Goal: Task Accomplishment & Management: Manage account settings

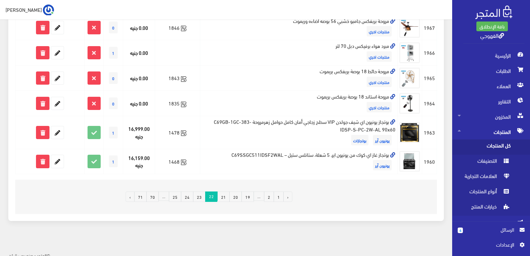
scroll to position [507, 0]
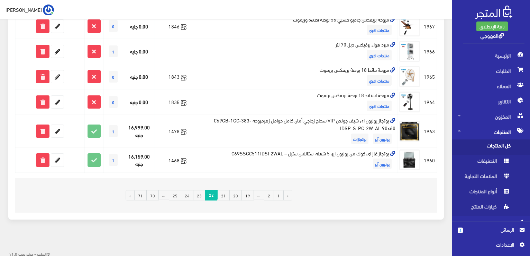
click at [202, 191] on link "23" at bounding box center [199, 195] width 12 height 10
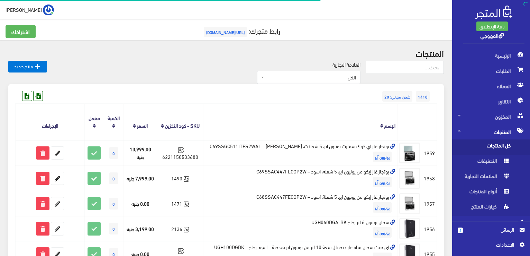
click at [202, 191] on td "1471" at bounding box center [180, 202] width 46 height 25
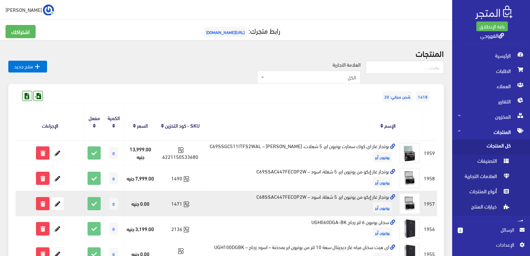
click at [303, 190] on td "بوتجاز غاز إيكو من يونيون اير، 5 شعلة، اسود – C68SSAC447FECOP2W يونيون آير" at bounding box center [301, 202] width 194 height 25
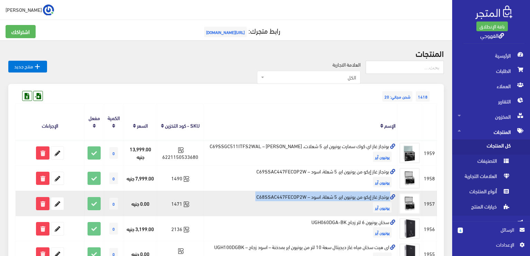
click at [303, 190] on td "بوتجاز غاز إيكو من يونيون اير، 5 شعلة، اسود – C68SSAC447FECOP2W يونيون آير" at bounding box center [301, 202] width 194 height 25
copy td "بوتجاز غاز إيكو من يونيون اير، 5 شعلة، اسود – C68SSAC447FECOP2W"
click at [60, 197] on icon at bounding box center [57, 203] width 12 height 12
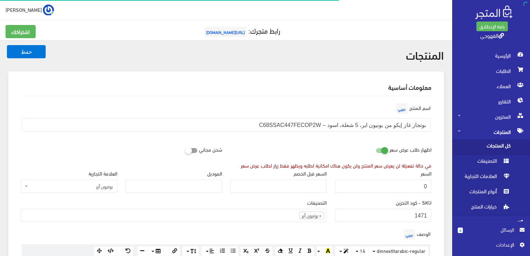
scroll to position [181, 0]
click at [421, 186] on input "0" at bounding box center [383, 185] width 97 height 13
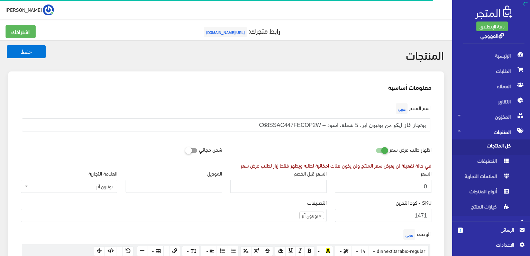
click at [421, 186] on input "0" at bounding box center [383, 185] width 97 height 13
paste input "7599"
type input "7599"
click at [7, 45] on button "حفظ" at bounding box center [26, 51] width 39 height 13
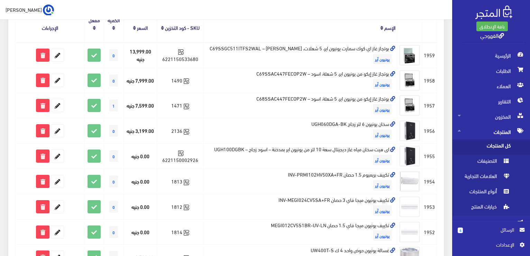
scroll to position [138, 0]
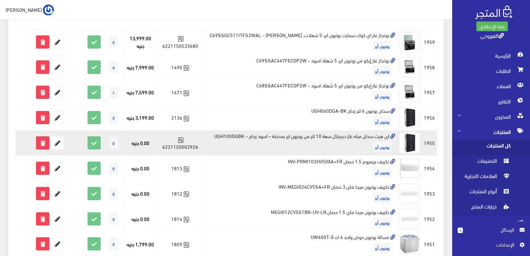
click at [364, 130] on td "اى هيت سخان مياه غاز ديجيتال سعة 10 لتر من يونيون اير بمدخنة – اسود زجاج – UGH1…" at bounding box center [301, 142] width 194 height 25
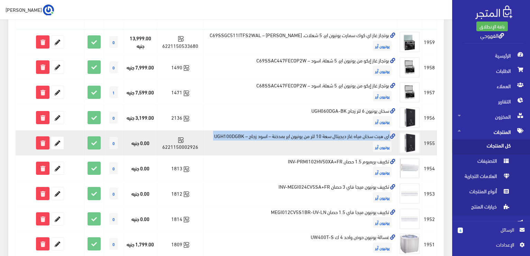
click at [364, 130] on td "اى هيت سخان مياه غاز ديجيتال سعة 10 لتر من يونيون اير بمدخنة – اسود زجاج – UGH1…" at bounding box center [301, 142] width 194 height 25
copy td "اى هيت سخان مياه غاز ديجيتال سعة 10 لتر من يونيون اير بمدخنة – اسود زجاج – UGH1…"
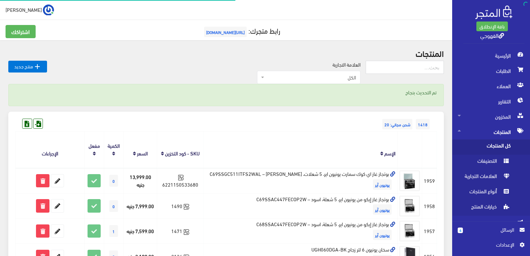
scroll to position [138, 0]
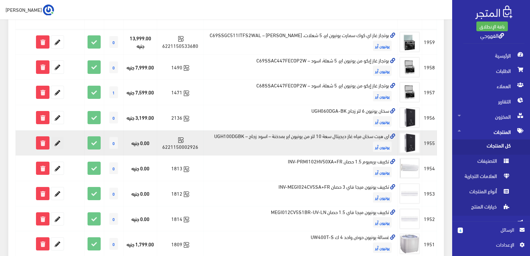
click at [53, 137] on icon at bounding box center [57, 142] width 12 height 12
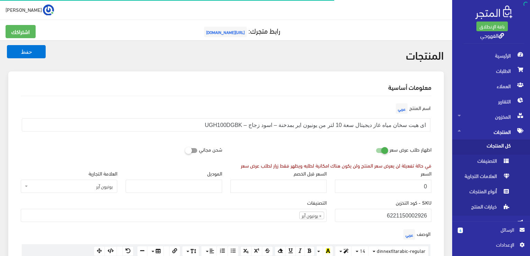
scroll to position [181, 0]
click at [369, 180] on input "0" at bounding box center [383, 185] width 97 height 13
type input "5499"
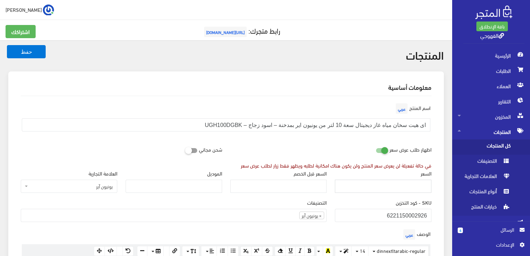
click at [7, 45] on button "حفظ" at bounding box center [26, 51] width 39 height 13
type input "5499"
click at [7, 45] on button "حفظ" at bounding box center [26, 51] width 39 height 13
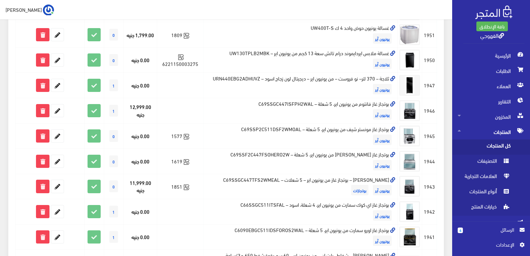
scroll to position [332, 0]
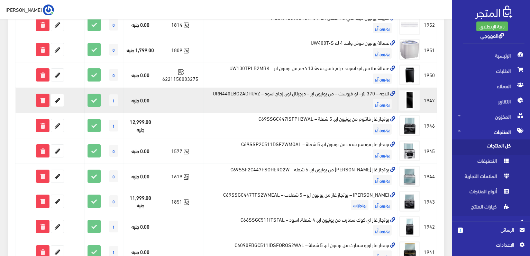
click at [336, 88] on td "ثلاجة – 370 لتر– نو فروست – من يونيون اير – ديجيتال لون زجاج اسود – URN440EBG2A…" at bounding box center [301, 100] width 194 height 25
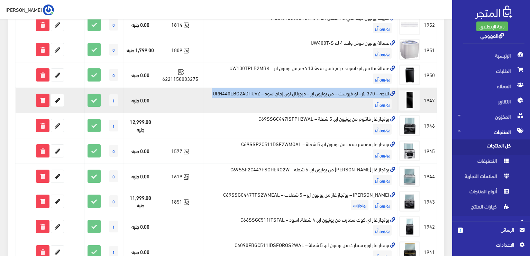
click at [336, 88] on td "ثلاجة – 370 لتر– نو فروست – من يونيون اير – ديجيتال لون زجاج اسود – URN440EBG2A…" at bounding box center [301, 100] width 194 height 25
copy td "ثلاجة – 370 لتر– نو فروست – من يونيون اير – ديجيتال لون زجاج اسود – URN440EBG2A…"
click at [60, 94] on icon at bounding box center [57, 100] width 12 height 12
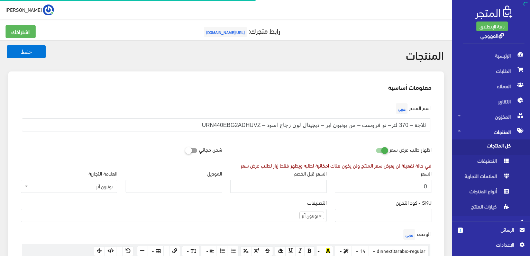
scroll to position [181, 0]
click at [414, 188] on input "0" at bounding box center [383, 185] width 97 height 13
click at [421, 188] on input "0" at bounding box center [383, 185] width 97 height 13
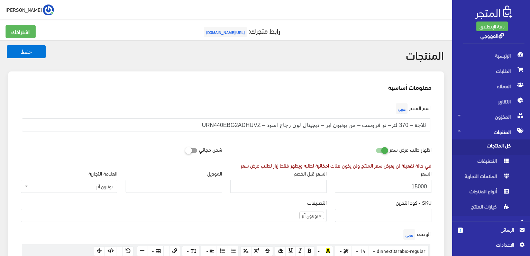
type input "15000"
click at [7, 45] on button "حفظ" at bounding box center [26, 51] width 39 height 13
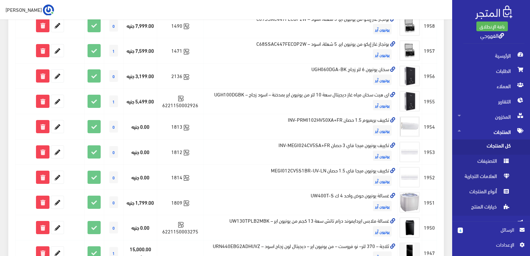
scroll to position [166, 0]
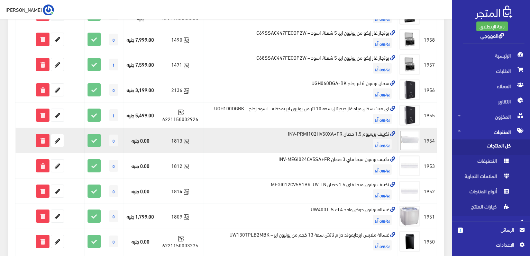
click at [324, 127] on td "تكييف بريميوم 1.5 حصان INV-PRMI102HV50XA+FR يونيون آير" at bounding box center [301, 139] width 194 height 25
copy td "تكييف بريميوم 1.5 حصان INV-PRMI102HV50XA+FR"
click at [58, 136] on icon at bounding box center [57, 140] width 12 height 12
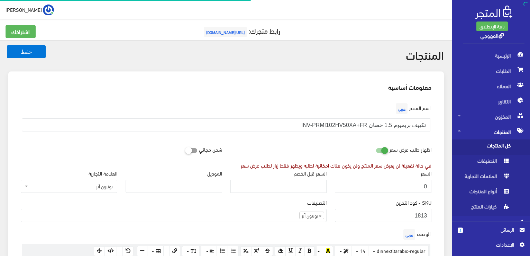
scroll to position [181, 0]
click at [356, 191] on input "0" at bounding box center [383, 185] width 97 height 13
paste input "1080"
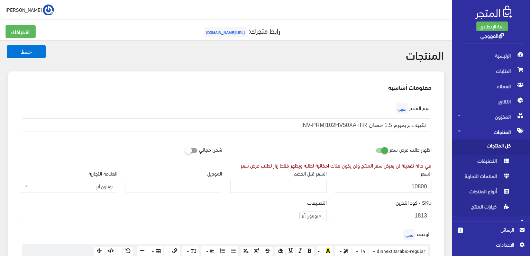
type input "10800"
click at [7, 45] on button "حفظ" at bounding box center [26, 51] width 39 height 13
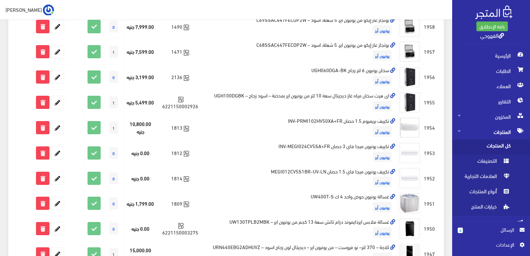
scroll to position [180, 0]
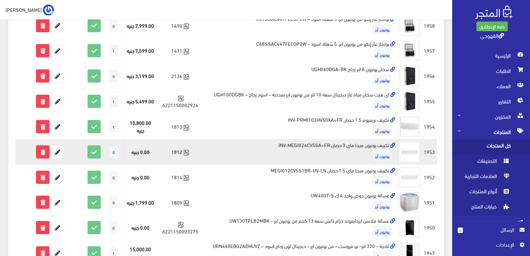
click at [302, 139] on td "تكييف يونيون ميجا فاي 3 حصان INV-MEGI024CV5SA+FR يونيون آير" at bounding box center [301, 151] width 194 height 25
copy td "تكييف يونيون ميجا فاي 3 حصان INV-MEGI024CV5SA+FR"
click at [58, 145] on icon at bounding box center [57, 151] width 12 height 12
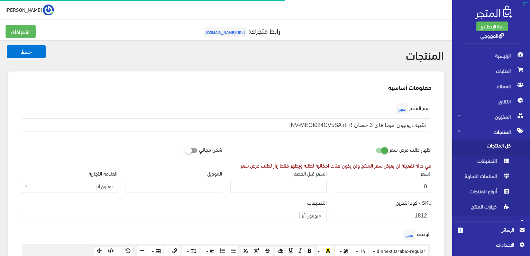
scroll to position [181, 0]
click at [370, 186] on input "0" at bounding box center [383, 185] width 97 height 13
paste input "35999"
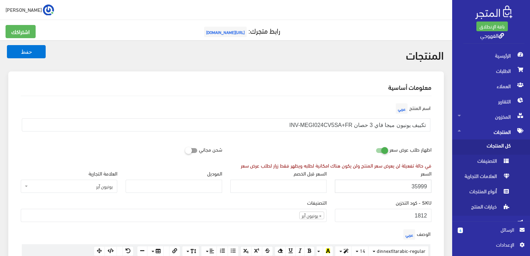
type input "35999"
click at [7, 45] on button "حفظ" at bounding box center [26, 51] width 39 height 13
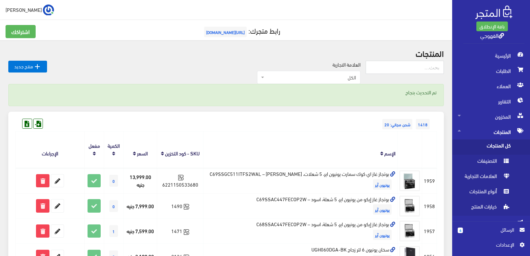
click at [302, 122] on div "1418 شحن مجاني: 20" at bounding box center [226, 116] width 422 height 11
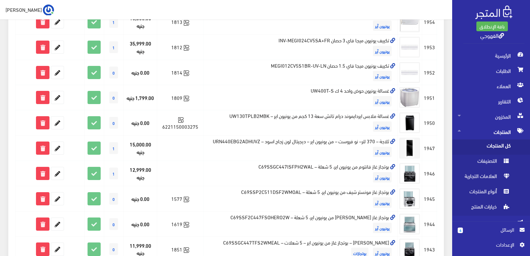
scroll to position [271, 0]
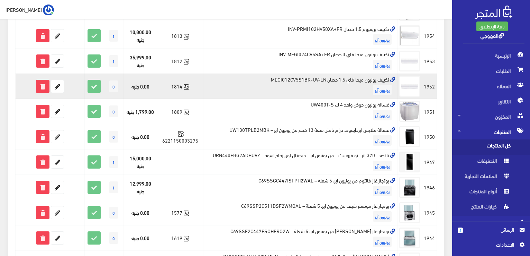
click at [326, 73] on td "تكييف يونيون ميجا فاي 1.5 حصان MEGI012CV5S1BR-UV-LN يونيون آير" at bounding box center [301, 85] width 194 height 25
copy td "تكييف يونيون ميجا فاي 1.5 حصان MEGI012CV5S1BR-UV-LN"
click at [326, 73] on td "تكييف يونيون ميجا فاي 1.5 حصان MEGI012CV5S1BR-UV-LN يونيون آير" at bounding box center [301, 85] width 194 height 25
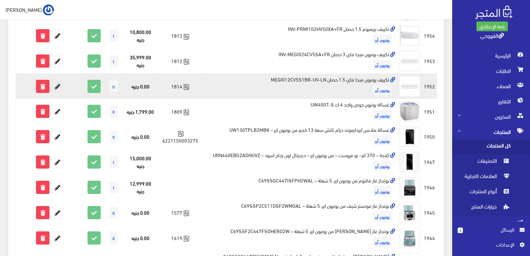
click at [60, 80] on icon at bounding box center [57, 86] width 12 height 12
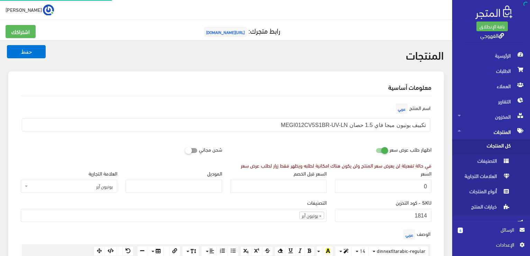
scroll to position [180, 0]
click at [338, 186] on input "0" at bounding box center [383, 185] width 97 height 13
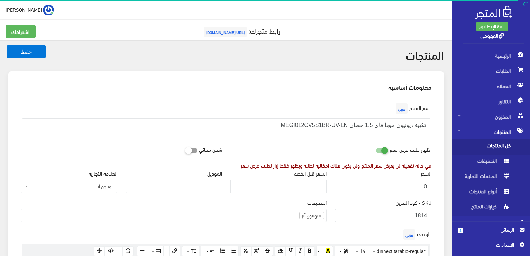
click at [338, 186] on input "0" at bounding box center [383, 185] width 97 height 13
click at [374, 185] on input "0" at bounding box center [383, 185] width 97 height 13
paste input "1950"
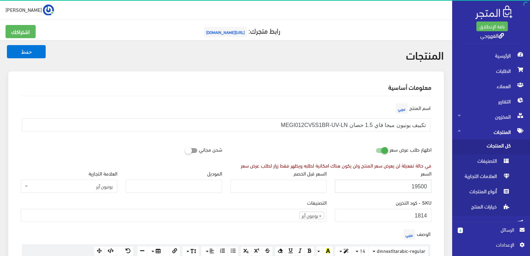
type input "19500"
click at [7, 45] on button "حفظ" at bounding box center [26, 51] width 39 height 13
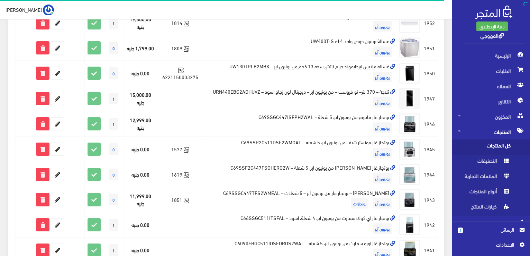
scroll to position [346, 0]
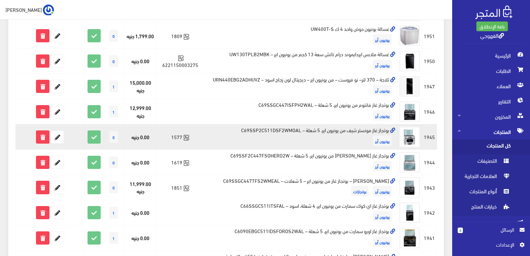
click at [375, 124] on td "بوتجاز غاز مونستر شيف من يونيون اير، 5 شعلة – C69SSP2C511DSF2WMOAL يونيون آير" at bounding box center [301, 136] width 194 height 25
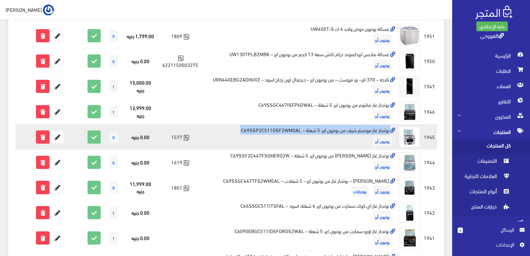
click at [375, 124] on td "بوتجاز غاز مونستر شيف من يونيون اير، 5 شعلة – C69SSP2C511DSF2WMOAL يونيون آير" at bounding box center [301, 136] width 194 height 25
copy td "بوتجاز غاز مونستر شيف من يونيون اير، 5 شعلة – C69SSP2C511DSF2WMOAL"
click at [55, 131] on icon at bounding box center [57, 137] width 12 height 12
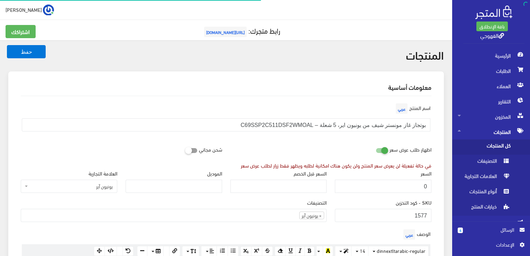
scroll to position [181, 0]
click at [399, 184] on input "0" at bounding box center [383, 185] width 97 height 13
paste input "1200"
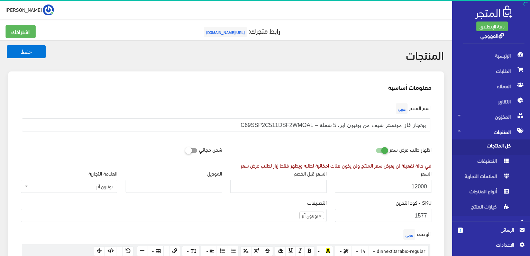
type input "12000"
click at [7, 45] on button "حفظ" at bounding box center [26, 51] width 39 height 13
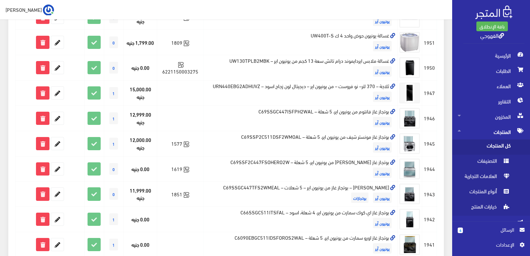
scroll to position [374, 0]
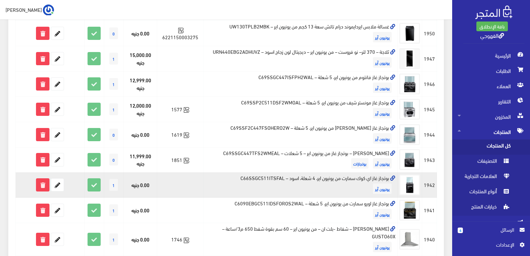
click at [381, 172] on td "بوتجاز غاز اي كوك سمارت من يونيون اير، 4 شعلة، اسود – C66SSGC511ITSFAL يونيون آ…" at bounding box center [301, 184] width 194 height 25
copy td "بوتجاز غاز اي كوك سمارت من يونيون اير، 4 شعلة، اسود – C66SSGC511ITSFAL"
click at [61, 178] on icon at bounding box center [57, 184] width 12 height 12
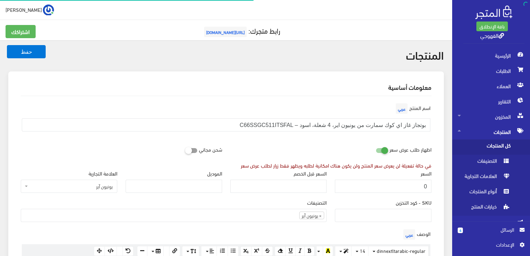
scroll to position [181, 0]
click at [421, 188] on input "0" at bounding box center [383, 185] width 97 height 13
paste input "1950"
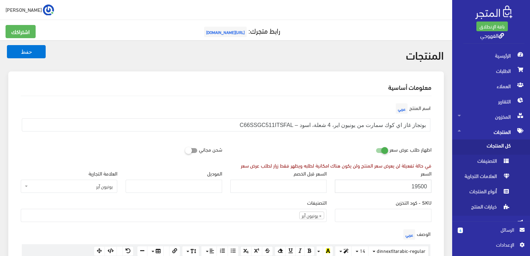
type input "19500"
click at [7, 45] on button "حفظ" at bounding box center [26, 51] width 39 height 13
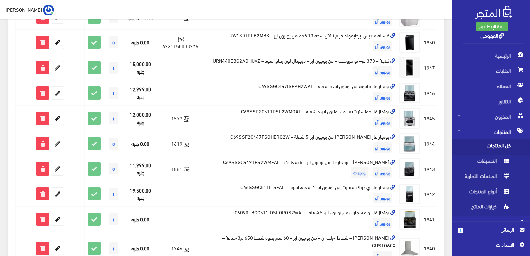
scroll to position [365, 0]
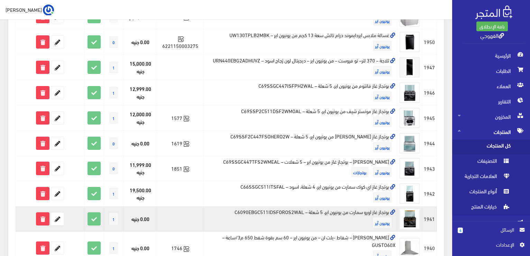
click at [360, 206] on td "بوتجاز غاز اورو سمارت من يونيون اير، 5 شعلة – C6090EBGC511IDSFOROS2WAL يونيون آ…" at bounding box center [301, 218] width 194 height 25
copy td "بوتجاز غاز اورو سمارت من يونيون اير، 5 شعلة – C6090EBGC511IDSFOROS2WAL"
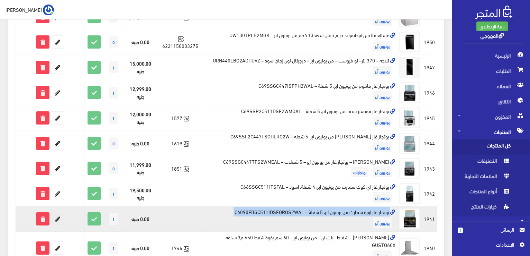
click at [59, 212] on icon at bounding box center [57, 218] width 12 height 12
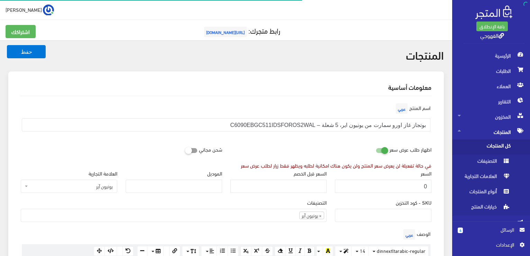
scroll to position [181, 0]
click at [379, 184] on input "0" at bounding box center [383, 185] width 97 height 13
paste input "1490"
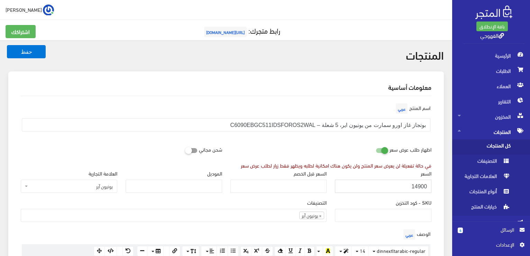
type input "14900"
click at [7, 45] on button "حفظ" at bounding box center [26, 51] width 39 height 13
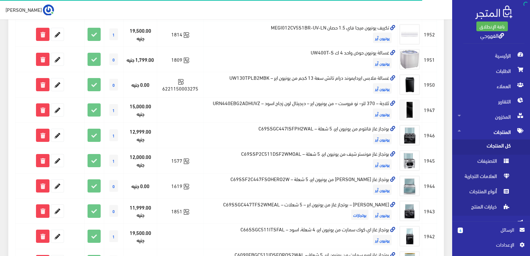
scroll to position [332, 0]
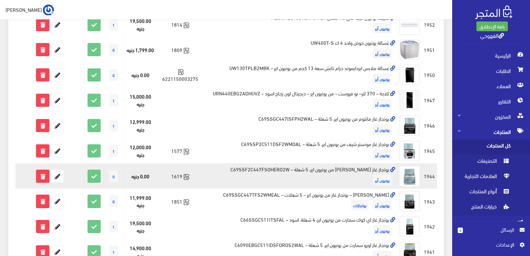
click at [369, 163] on td "بوتجاز غاز [PERSON_NAME] من يونيون اير، 5 شعلة – C69SSF2C447FSOHERO2W يونيون آير" at bounding box center [301, 175] width 194 height 25
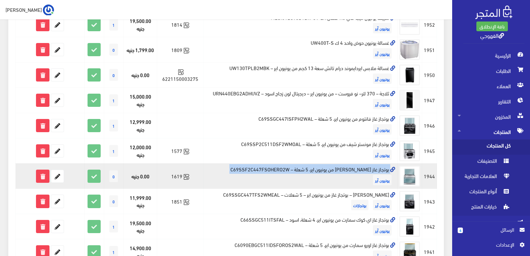
click at [369, 163] on td "بوتجاز غاز [PERSON_NAME] من يونيون اير، 5 شعلة – C69SSF2C447FSOHERO2W يونيون آير" at bounding box center [301, 175] width 194 height 25
copy td "بوتجاز غاز [PERSON_NAME] من يونيون اير، 5 شعلة – C69SSF2C447FSOHERO2W"
click at [59, 171] on icon at bounding box center [57, 176] width 12 height 12
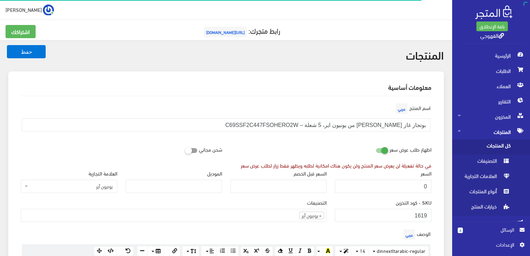
scroll to position [181, 0]
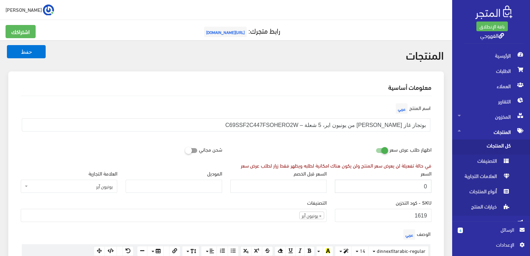
click at [387, 185] on input "0" at bounding box center [383, 185] width 97 height 13
paste input "10999"
type input "10999"
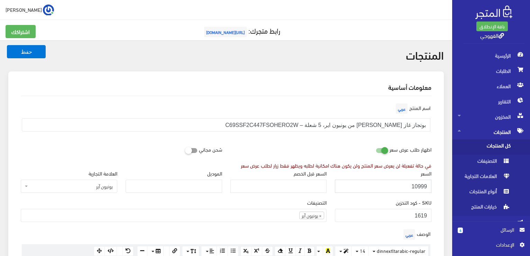
click at [7, 45] on button "حفظ" at bounding box center [26, 51] width 39 height 13
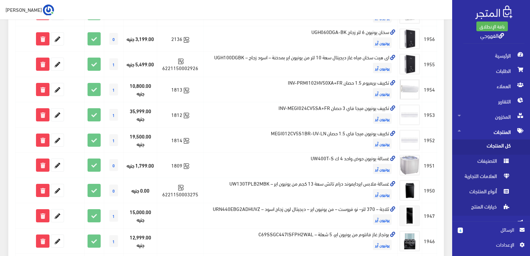
scroll to position [222, 0]
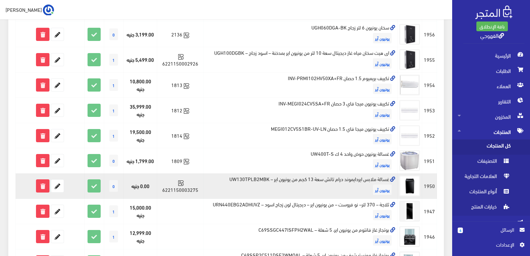
click at [338, 173] on td "غسالة ملابس ايردايموند درام تاتش سعة 13 كجم من يونيون اير – UW130TPLB2MBK يونيو…" at bounding box center [301, 185] width 194 height 25
copy td "غسالة ملابس ايردايموند درام تاتش سعة 13 كجم من يونيون اير – UW130TPLB2MBK"
click at [57, 183] on icon at bounding box center [57, 185] width 12 height 12
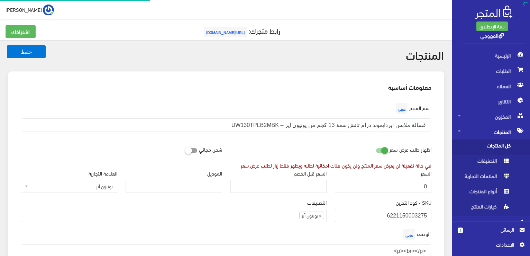
scroll to position [180, 0]
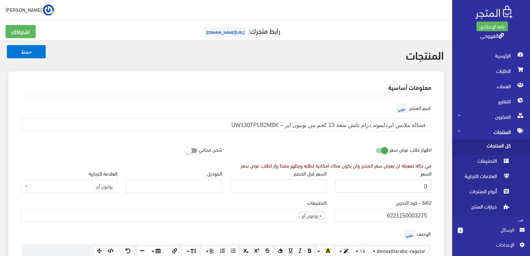
click at [429, 188] on input "0" at bounding box center [383, 185] width 97 height 13
paste input "14489"
type input "14489"
click at [7, 45] on button "حفظ" at bounding box center [26, 51] width 39 height 13
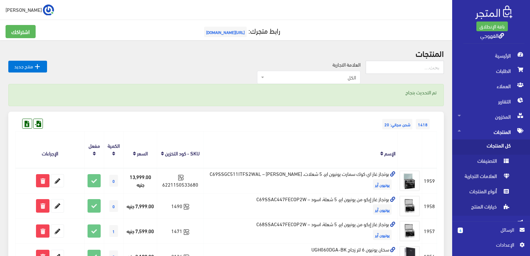
click at [378, 137] on th "الإسم" at bounding box center [301, 149] width 194 height 36
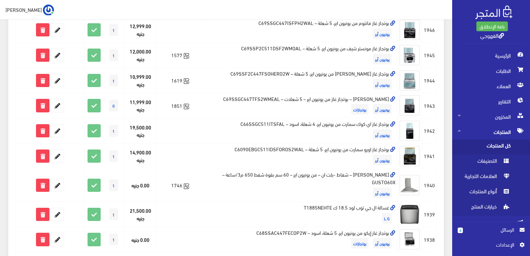
scroll to position [429, 0]
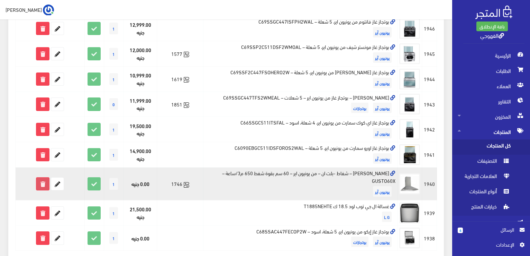
click at [40, 177] on icon at bounding box center [42, 183] width 12 height 12
